Goal: Transaction & Acquisition: Subscribe to service/newsletter

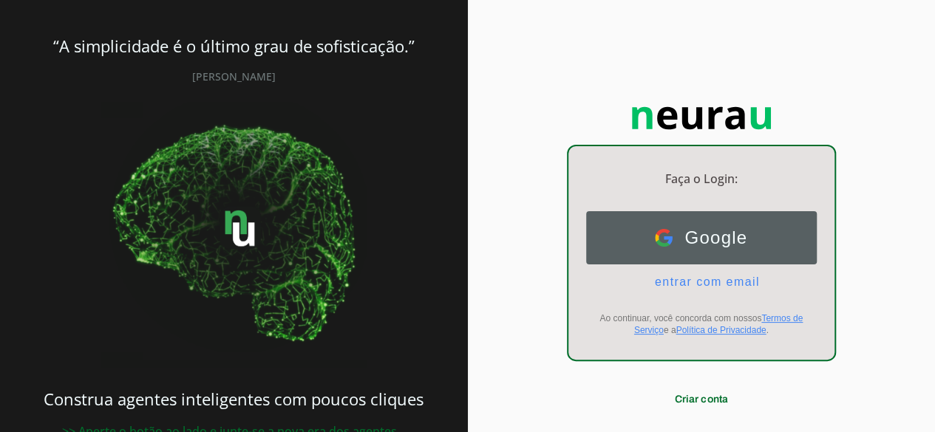
click at [711, 231] on span "Google" at bounding box center [710, 238] width 75 height 21
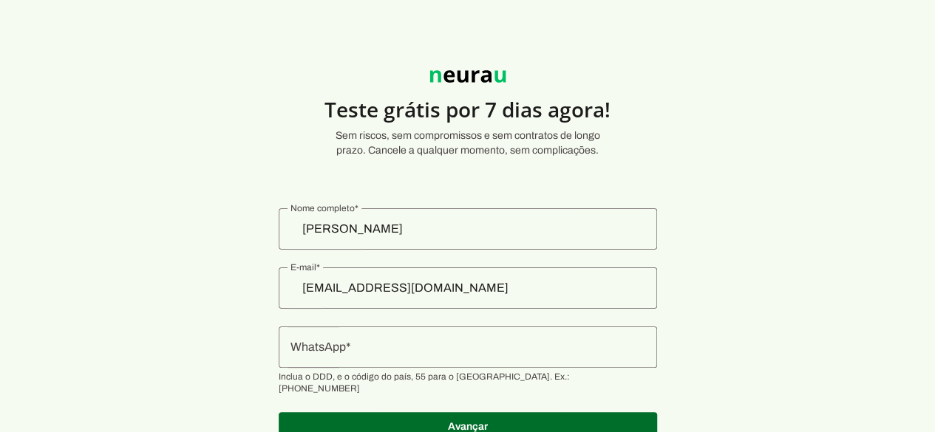
scroll to position [49, 0]
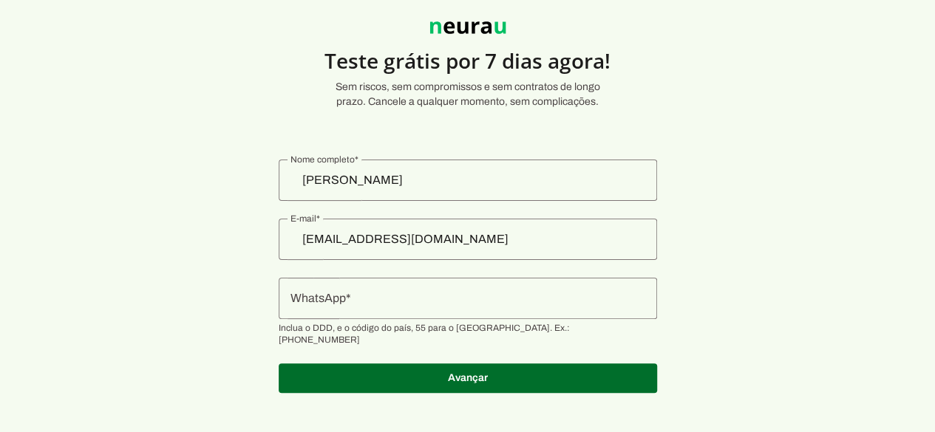
click at [472, 297] on input "WhatsApp" at bounding box center [467, 299] width 355 height 18
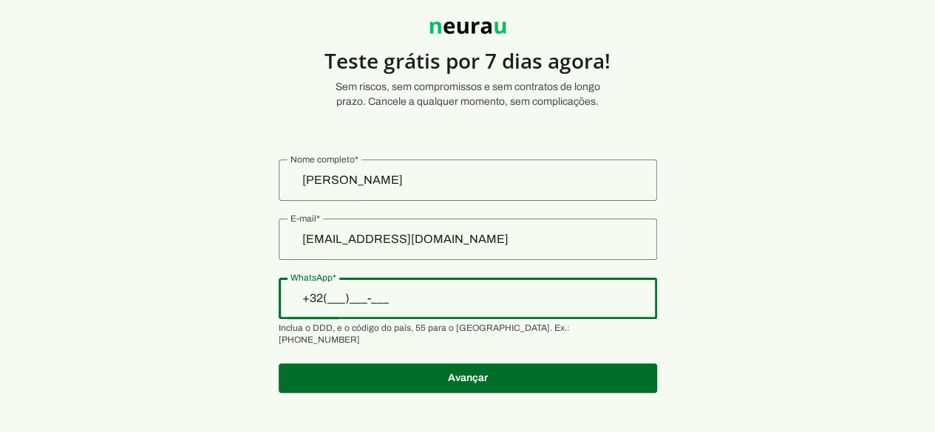
type input "+3__-___-___"
type input "+55 (32) 9 9810-3370"
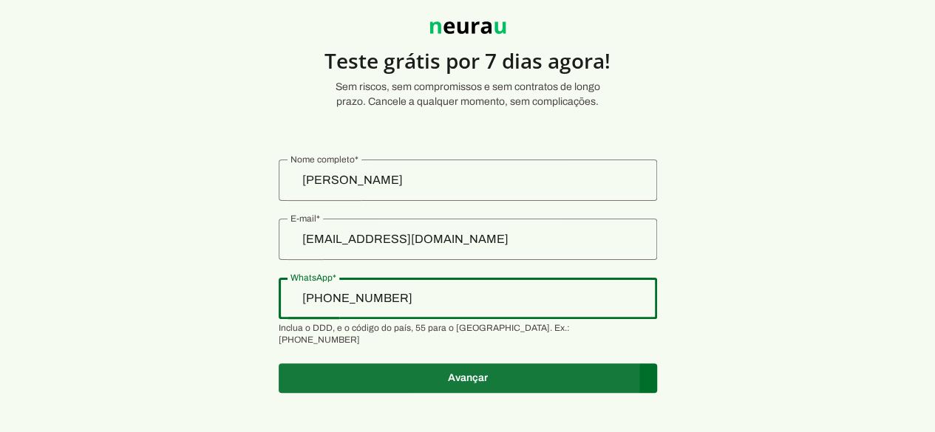
type md-outlined-text-field "+55 (32) 9 9810-3370"
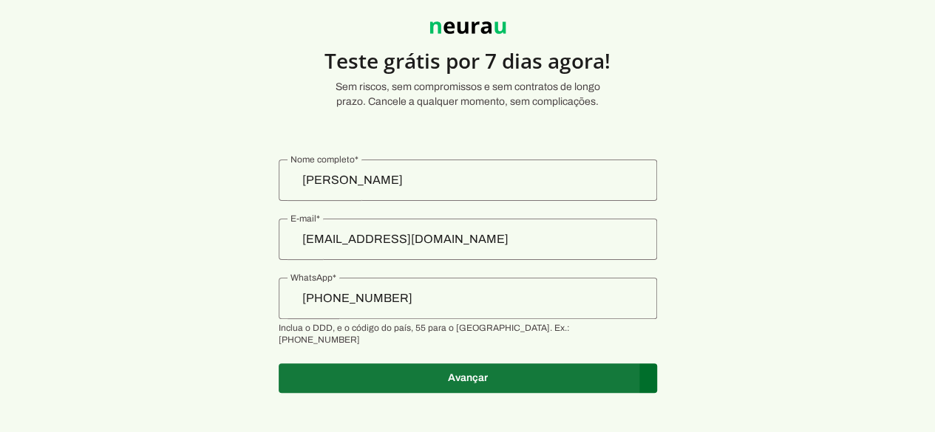
click at [486, 361] on span at bounding box center [468, 378] width 378 height 35
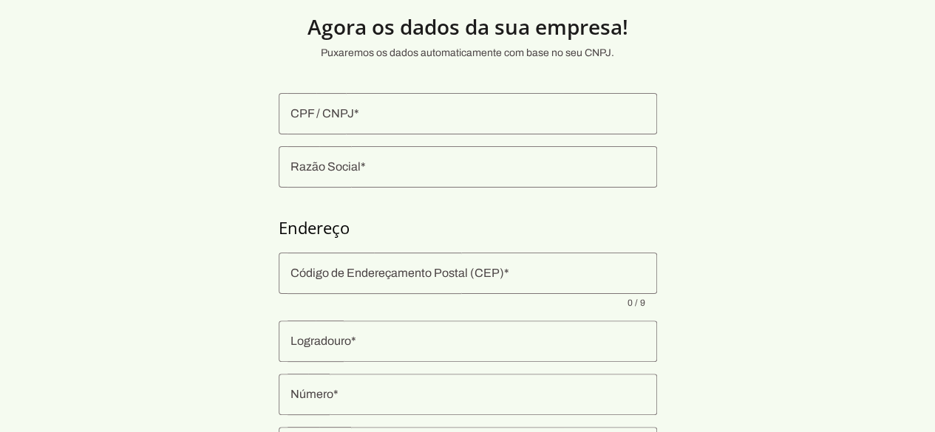
click at [381, 117] on input "CPF / CNPJ" at bounding box center [467, 114] width 355 height 18
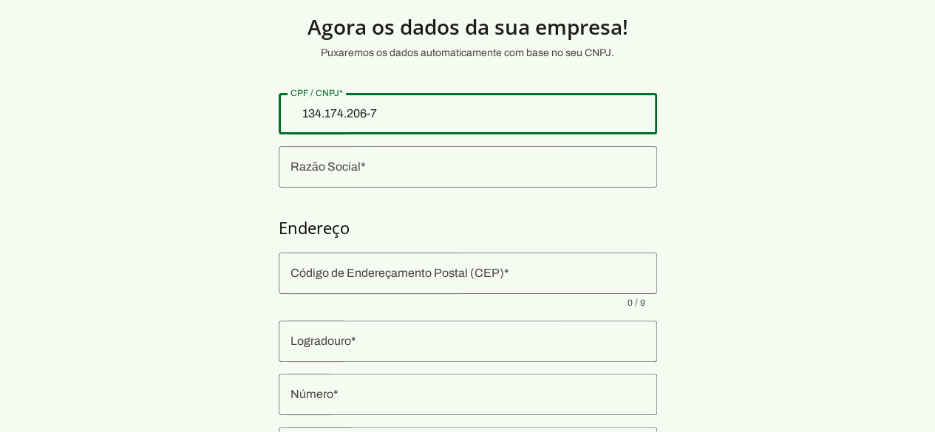
type input "134.174.206-79"
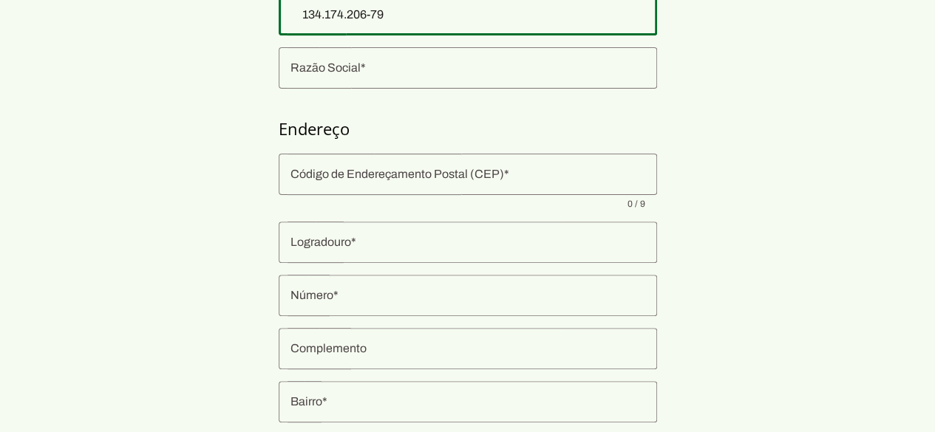
type md-outlined-text-field "134.174.206-79"
click at [435, 181] on input "Código de Endereçamento Postal (CEP)" at bounding box center [467, 175] width 355 height 18
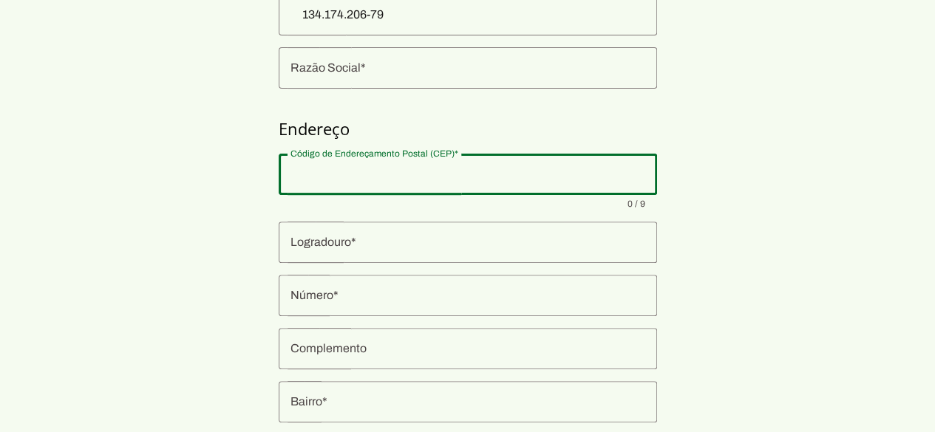
scroll to position [197, 0]
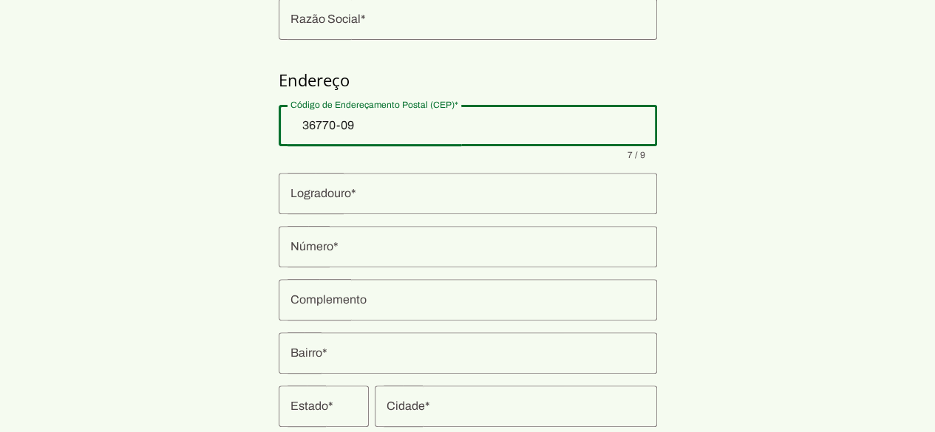
type input "36770-090"
type md-outlined-text-field "36770-090"
type input "Rua Leônidas Peixoto"
type input "Centro"
type input "Cataguases"
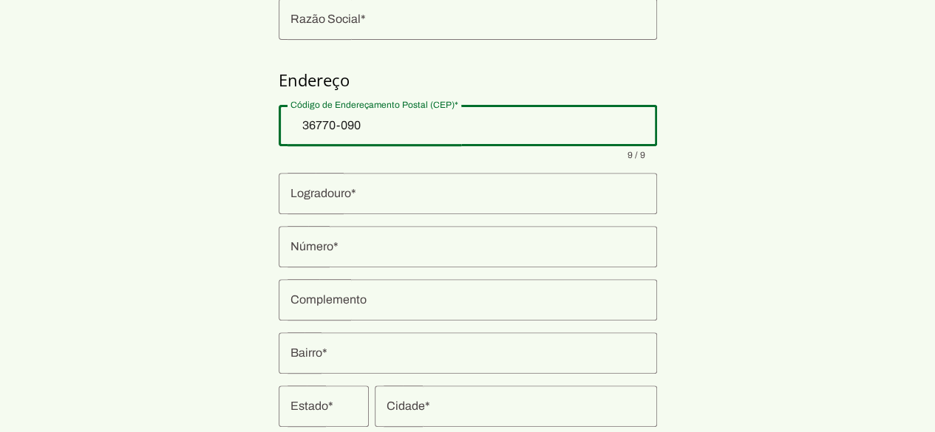
type input "MG"
click at [582, 194] on input "Rua Leônidas Peixoto" at bounding box center [467, 194] width 355 height 18
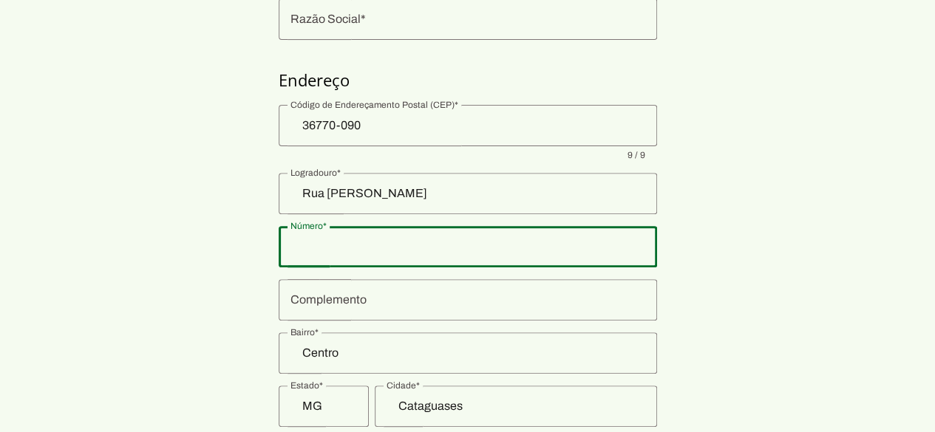
click at [524, 230] on div at bounding box center [468, 246] width 378 height 41
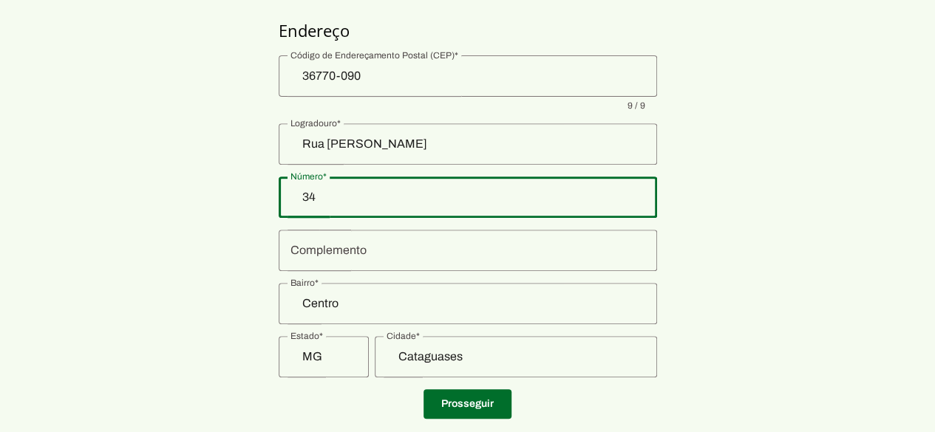
type input "34"
type md-outlined-text-field "34"
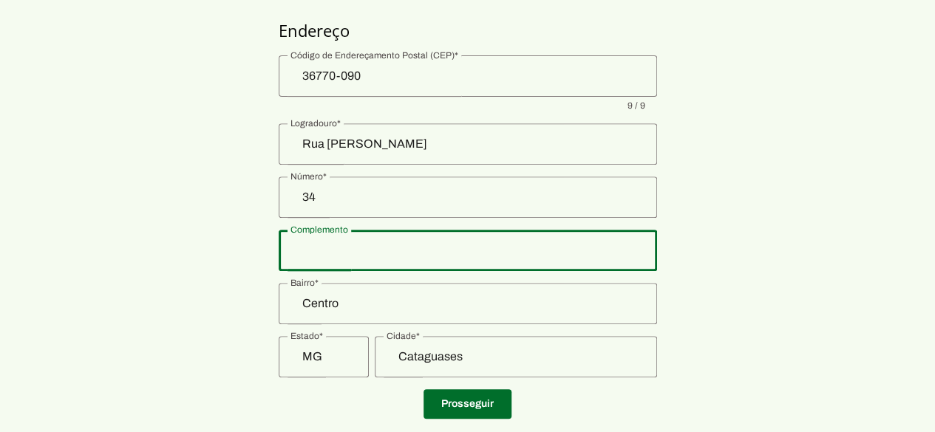
type input "a"
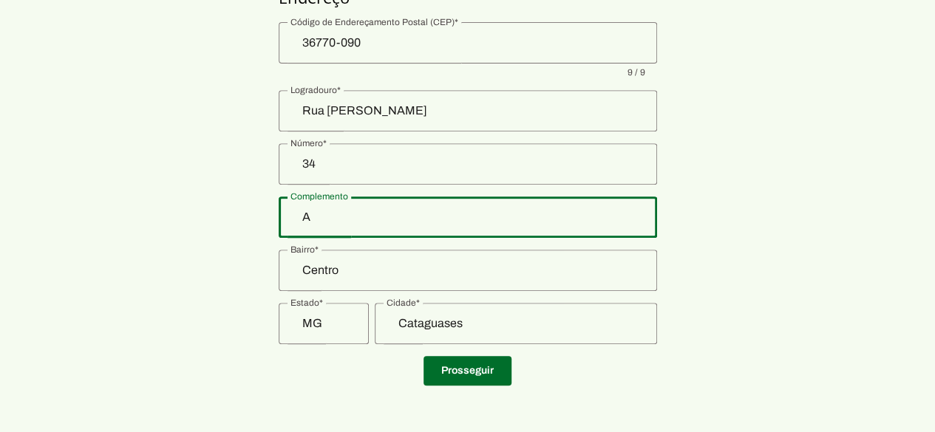
type input "A"
type md-outlined-text-field "A"
click at [355, 159] on input "34" at bounding box center [467, 164] width 355 height 18
click at [327, 229] on div "A" at bounding box center [468, 217] width 378 height 41
click at [376, 228] on div "A" at bounding box center [468, 217] width 378 height 41
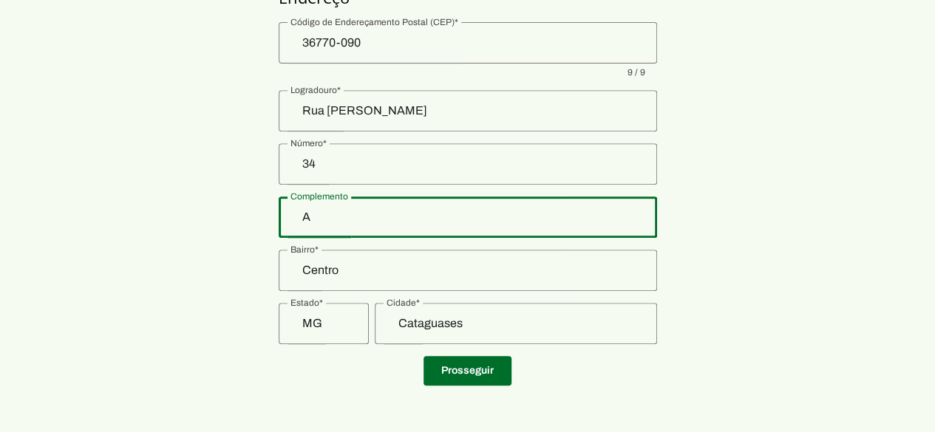
click at [374, 219] on input "A" at bounding box center [467, 217] width 355 height 18
type input "A CASA"
type md-outlined-text-field "A CASA"
click at [466, 367] on span at bounding box center [467, 370] width 88 height 35
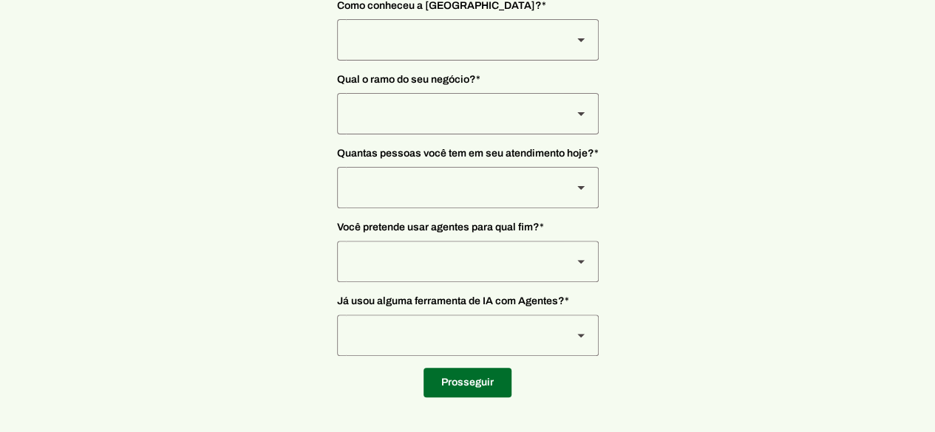
scroll to position [57, 0]
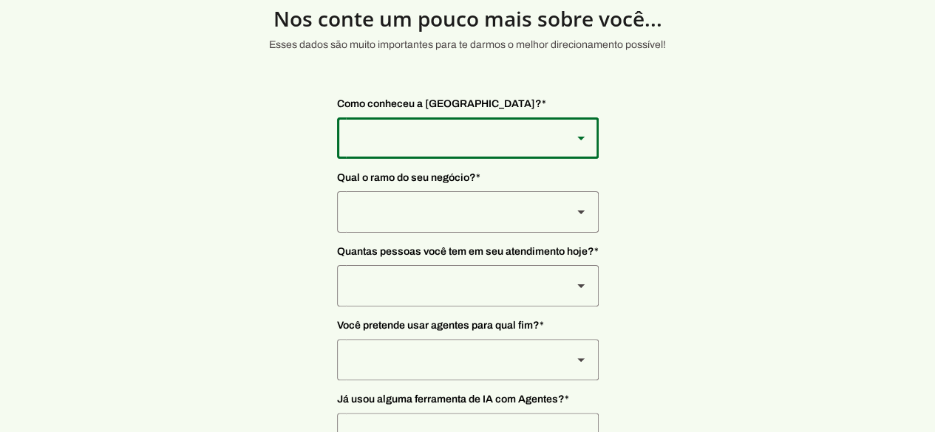
click at [540, 131] on div at bounding box center [448, 138] width 223 height 41
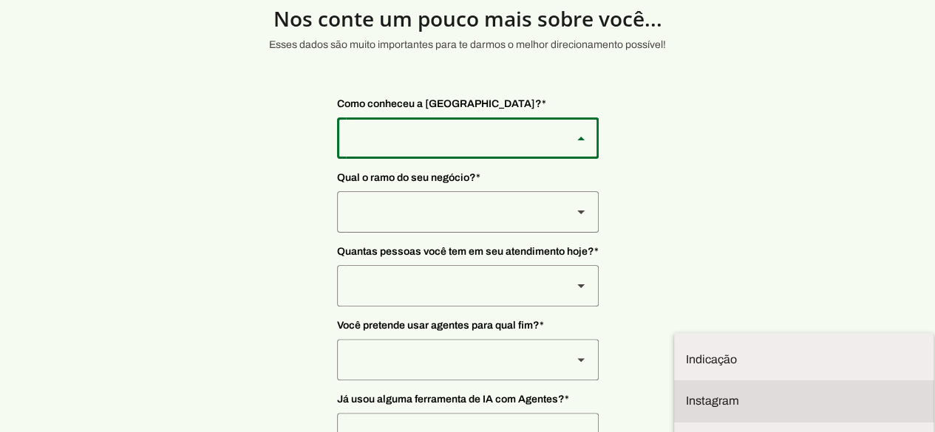
click at [674, 339] on md-item "Instagram" at bounding box center [803, 359] width 259 height 41
type md-outlined-select "SqiumnrPQyqUQpijGxgf"
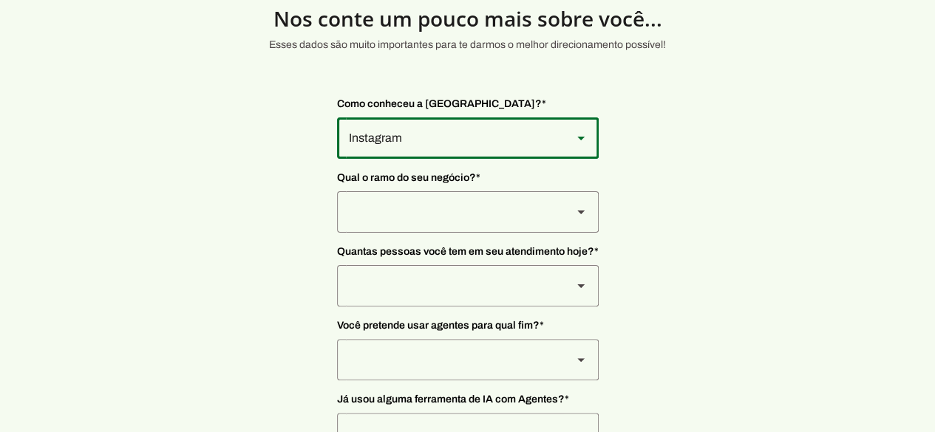
click at [506, 159] on div at bounding box center [448, 138] width 223 height 41
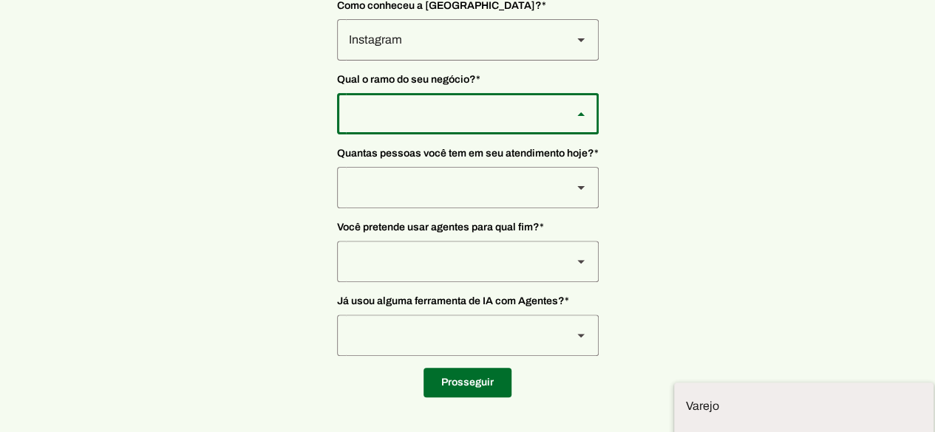
scroll to position [52, 0]
click at [0, 0] on slot at bounding box center [0, 0] width 0 height 0
type md-outlined-select "L7c3Qm59DPDoD5qFBh3Y"
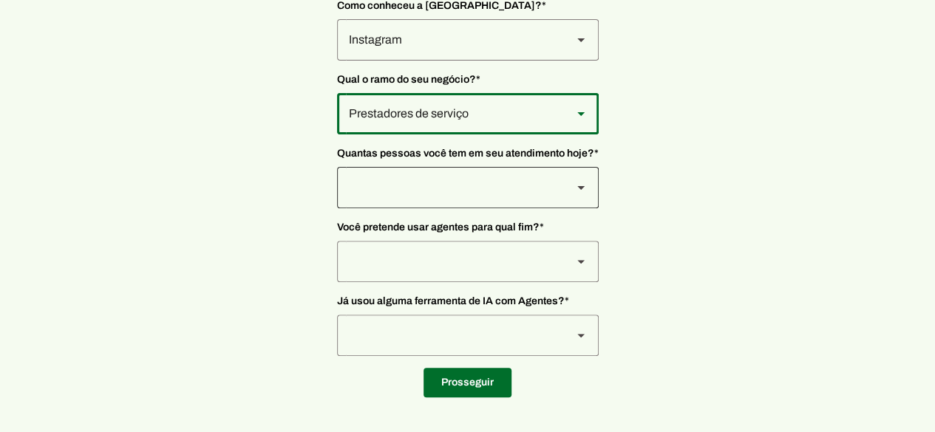
click at [560, 61] on div at bounding box center [468, 39] width 262 height 41
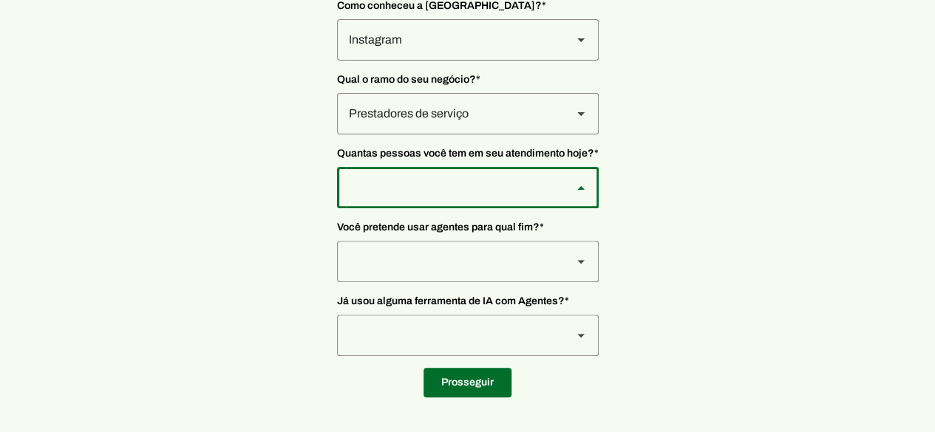
click at [0, 0] on slot at bounding box center [0, 0] width 0 height 0
type md-outlined-select "7dq5P0Lp8HJpi1TWB585"
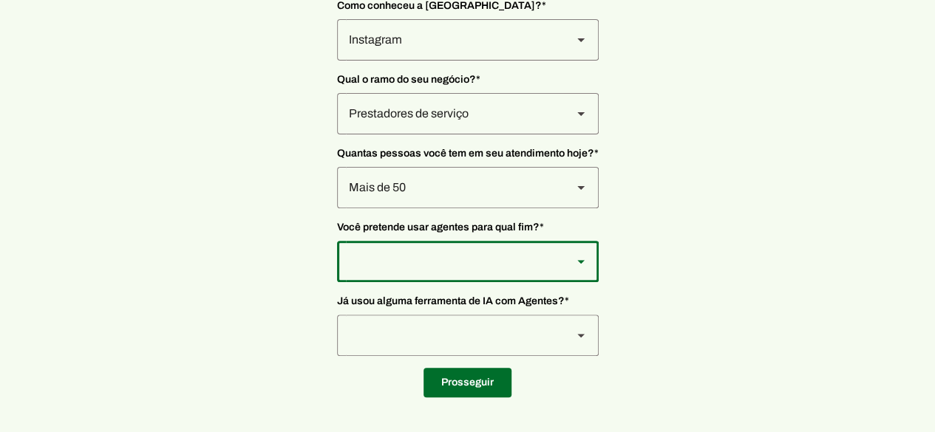
click at [512, 61] on div at bounding box center [448, 39] width 223 height 41
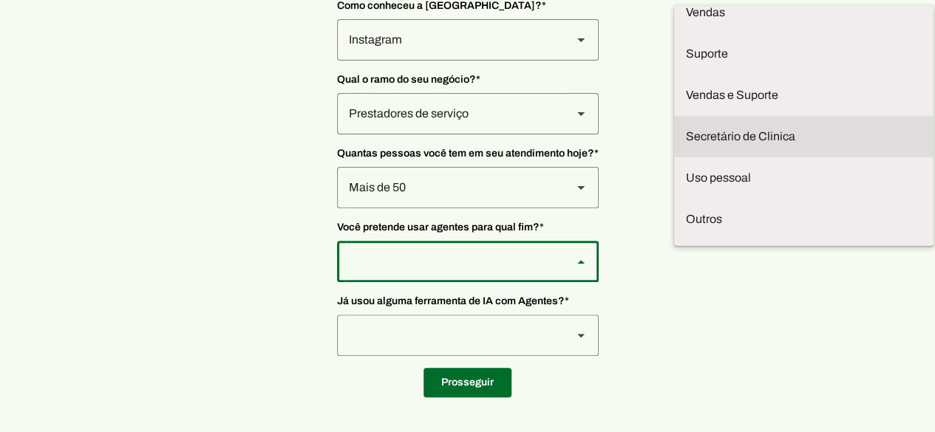
scroll to position [0, 0]
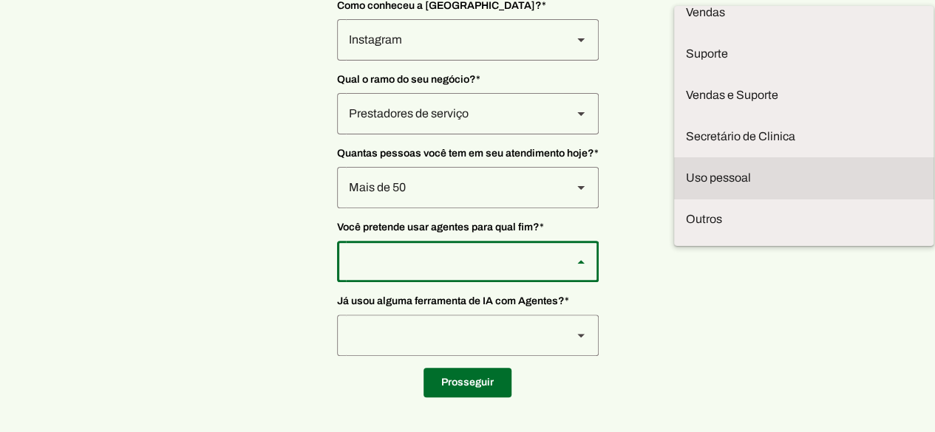
click at [0, 0] on slot at bounding box center [0, 0] width 0 height 0
type md-outlined-select "5ufvH2gG9e3lm3TpqsLI"
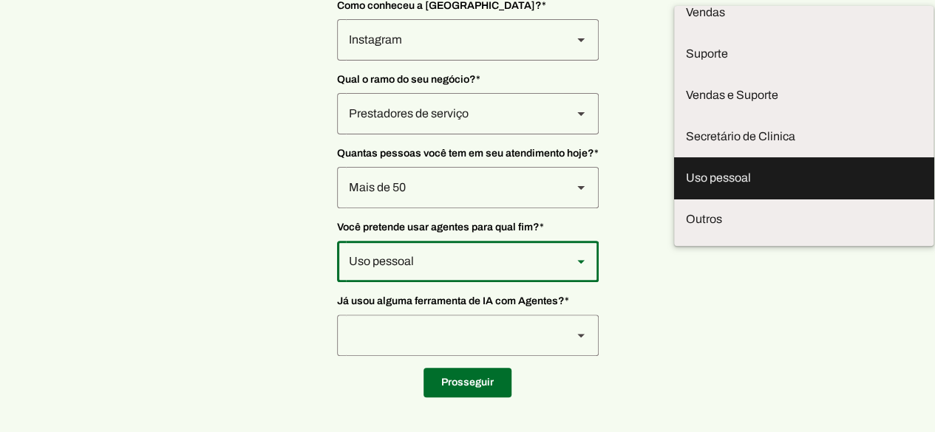
scroll to position [19, 0]
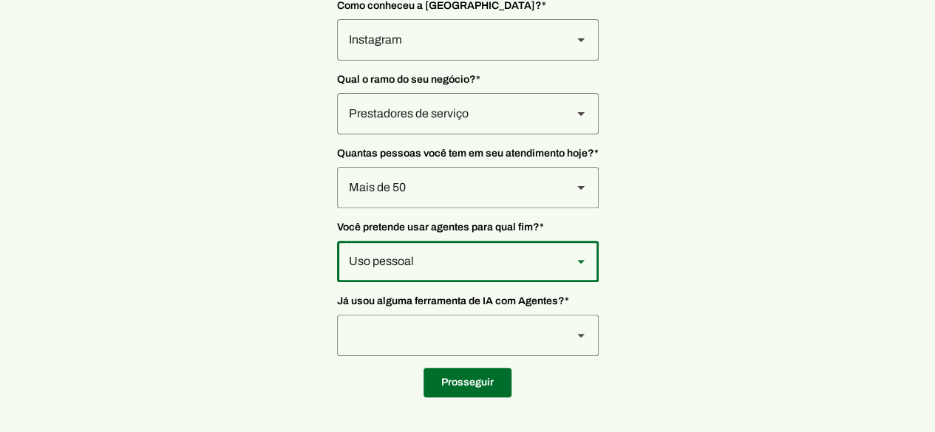
click at [551, 61] on div at bounding box center [448, 39] width 223 height 41
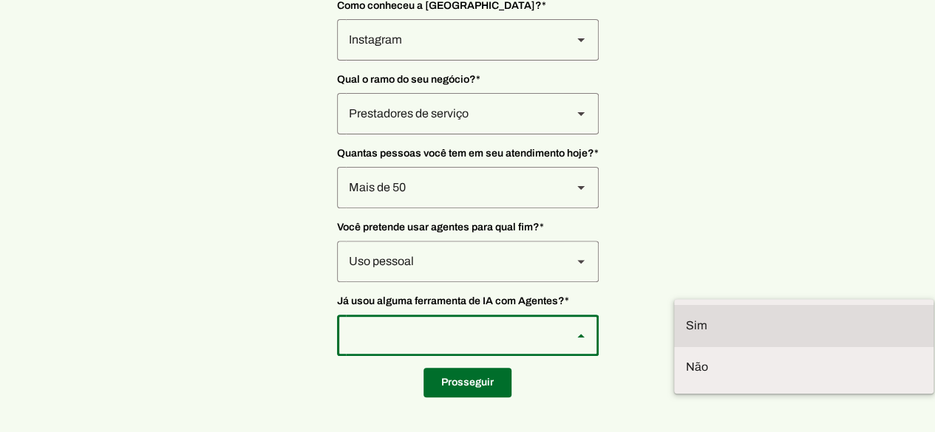
click at [0, 0] on slot at bounding box center [0, 0] width 0 height 0
type md-outlined-select "VW4vzTVOoC6mj29ueI2H"
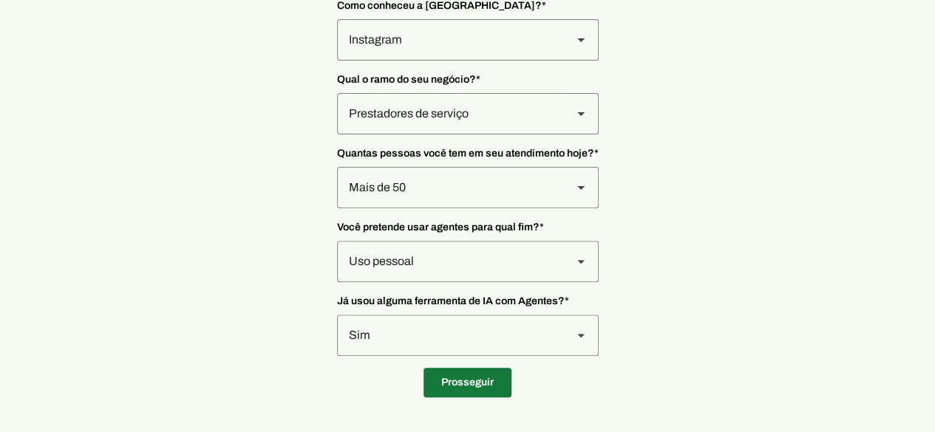
click at [472, 377] on span at bounding box center [467, 382] width 88 height 35
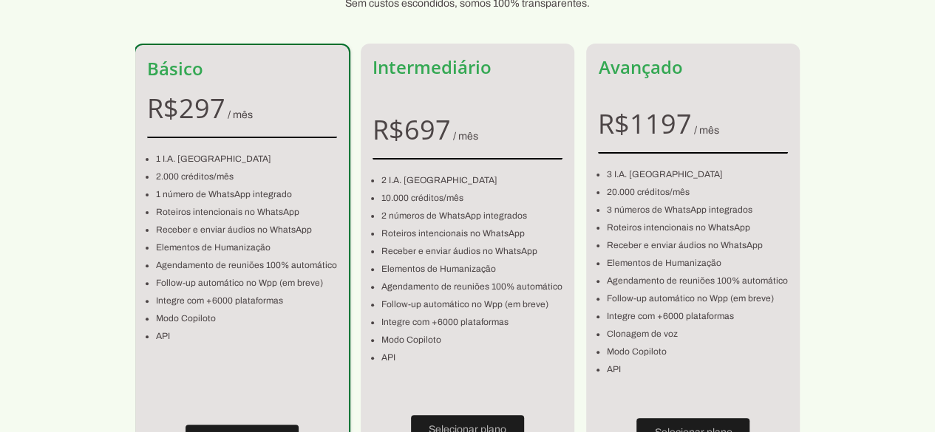
scroll to position [197, 0]
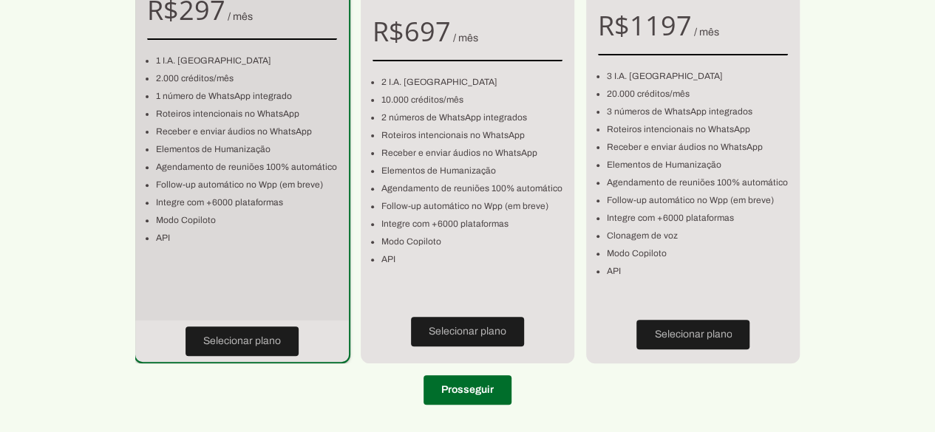
click at [238, 317] on div "R$ 297 / mês 1 I.A. Neurau 2.000 créditos/mês 1 número de WhatsApp integrado Ro…" at bounding box center [242, 157] width 214 height 327
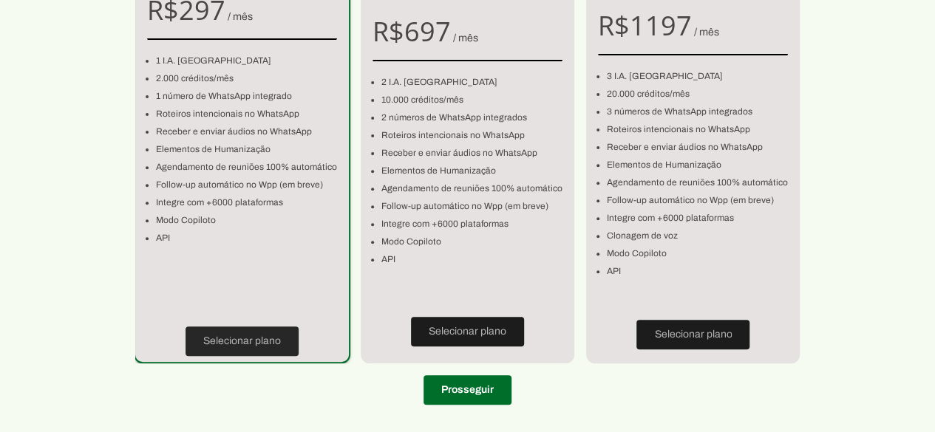
click at [236, 330] on span at bounding box center [242, 341] width 113 height 35
type input "36770-090"
type input "Rua Leônidas Peixoto"
type input "34"
type input "A CASA"
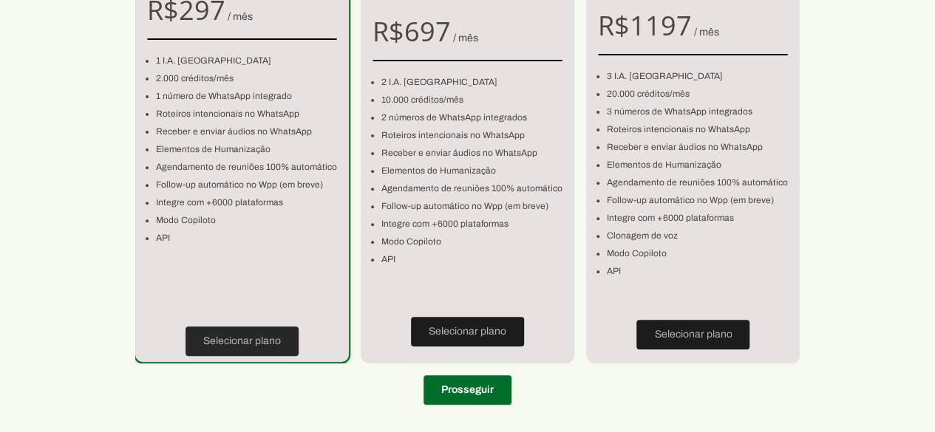
type input "Centro"
type input "Cataguases"
type input "MG"
type input "134.174.206-79"
type input "+55 (32) 9 9810-3370"
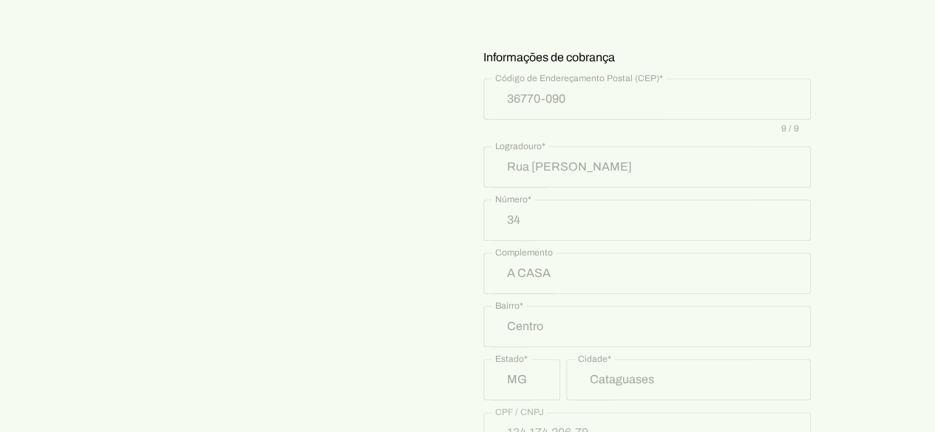
scroll to position [851, 0]
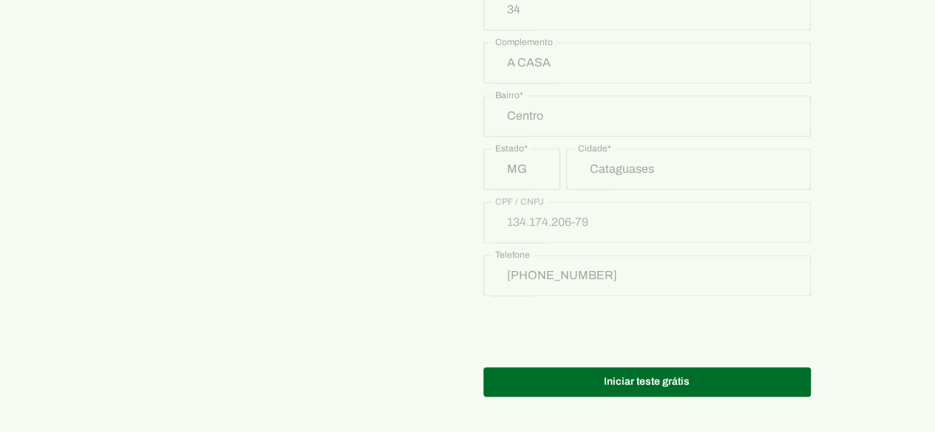
click at [656, 379] on span at bounding box center [646, 381] width 327 height 35
